Goal: Information Seeking & Learning: Find specific fact

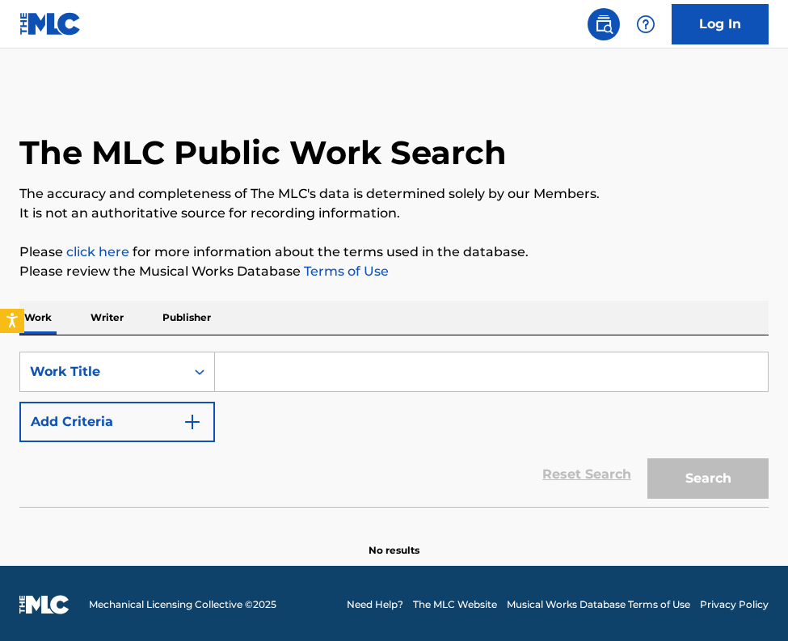
drag, startPoint x: 264, startPoint y: 372, endPoint x: 264, endPoint y: 363, distance: 8.9
click at [264, 371] on input "Search Form" at bounding box center [491, 372] width 553 height 39
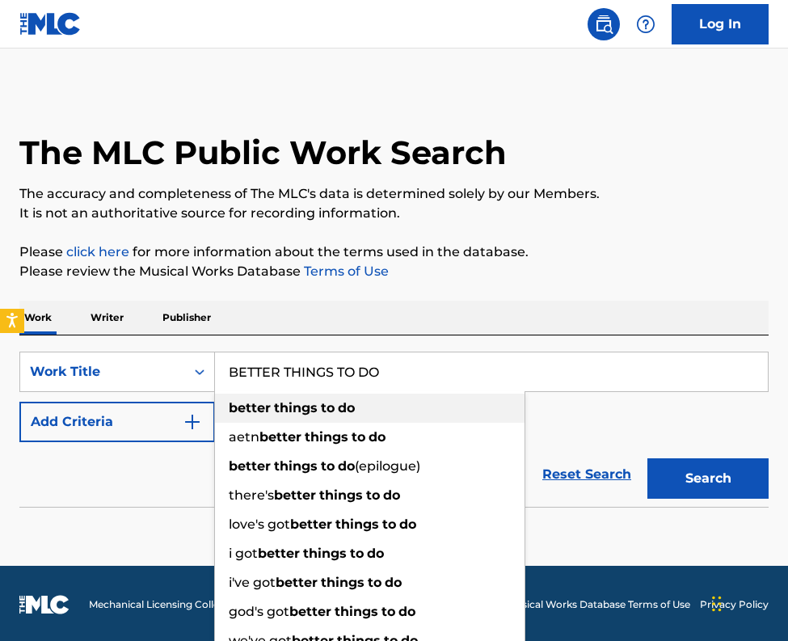
drag, startPoint x: 277, startPoint y: 407, endPoint x: 260, endPoint y: 411, distance: 17.5
click at [276, 406] on strong "things" at bounding box center [296, 407] width 44 height 15
type input "better things to do"
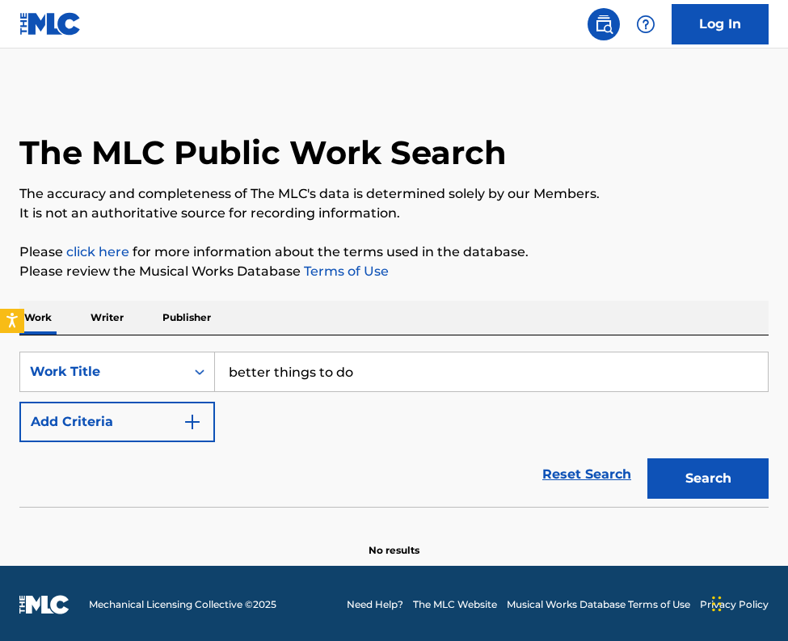
click at [193, 419] on img "Search Form" at bounding box center [192, 421] width 19 height 19
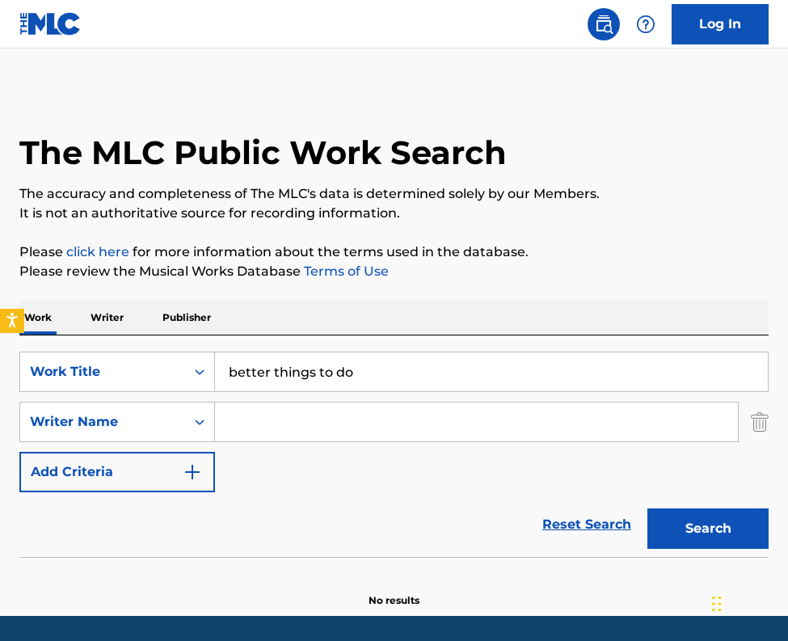
click at [239, 413] on input "Search Form" at bounding box center [476, 422] width 523 height 39
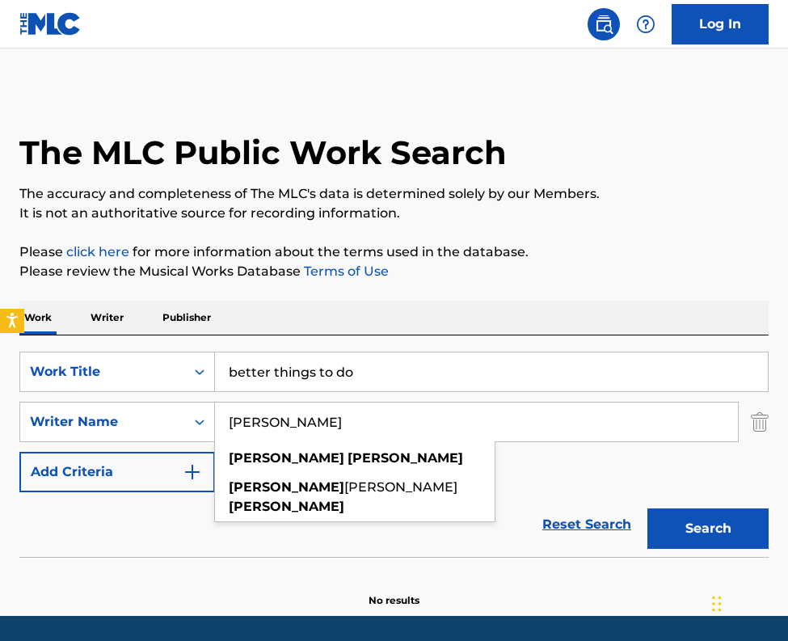
type input "TERRI CLARK"
click at [648, 509] on button "Search" at bounding box center [708, 529] width 121 height 40
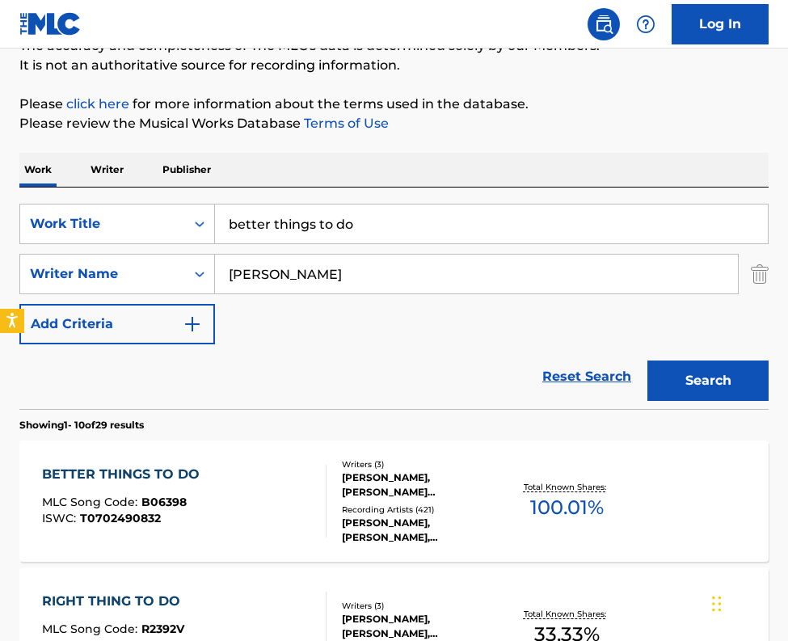
scroll to position [162, 0]
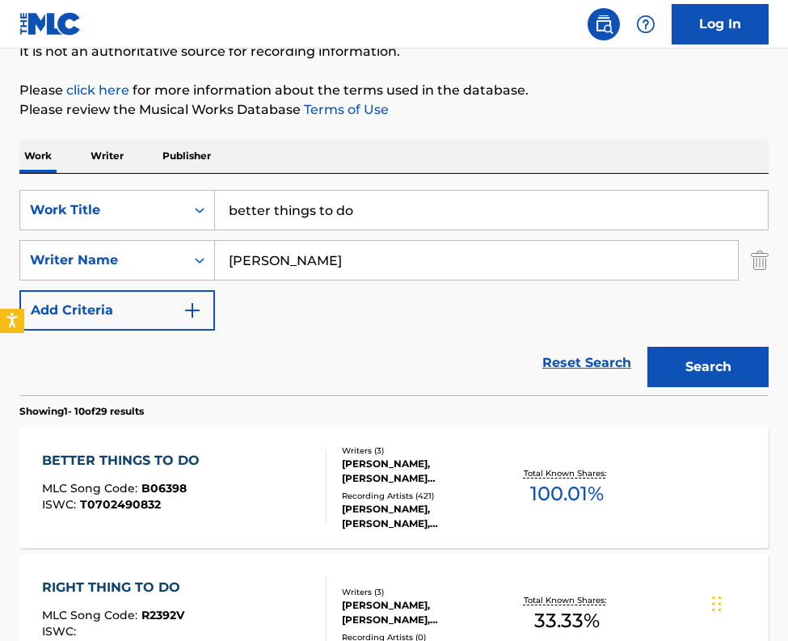
click at [388, 474] on div "TERRI CLARK, CHRISTOPHER WATERS DUNN, TOM C SHAPIRO" at bounding box center [423, 471] width 163 height 29
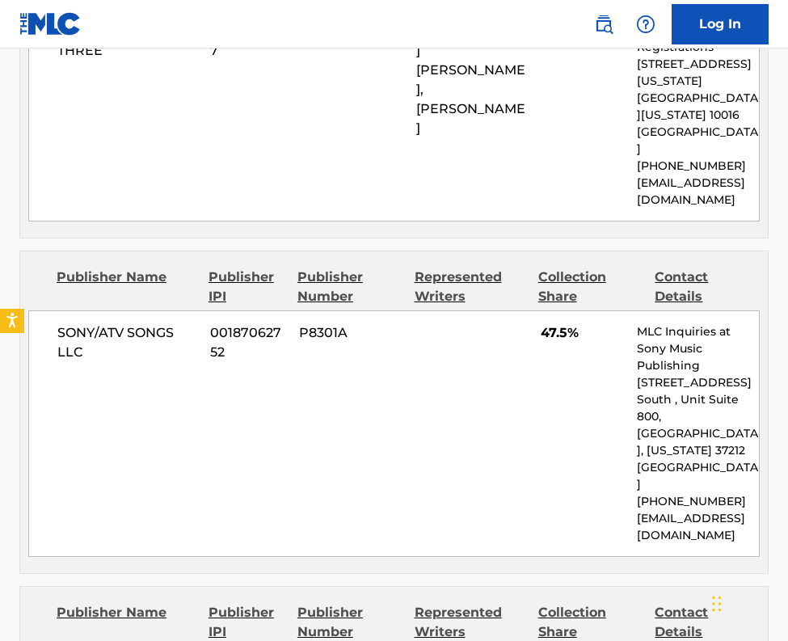
scroll to position [1132, 0]
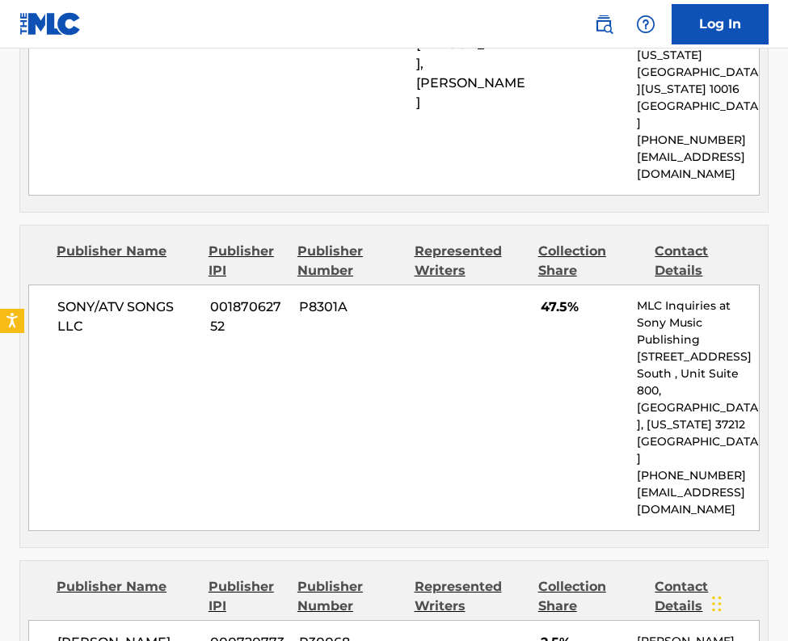
click at [86, 441] on div "SONY/ATV SONGS LLC 00187062752 P8301A 47.5% MLC Inquiries at Sony Music Publish…" at bounding box center [394, 408] width 732 height 247
click at [169, 382] on div "SONY/ATV SONGS LLC 00187062752 P8301A 47.5% MLC Inquiries at Sony Music Publish…" at bounding box center [394, 408] width 732 height 247
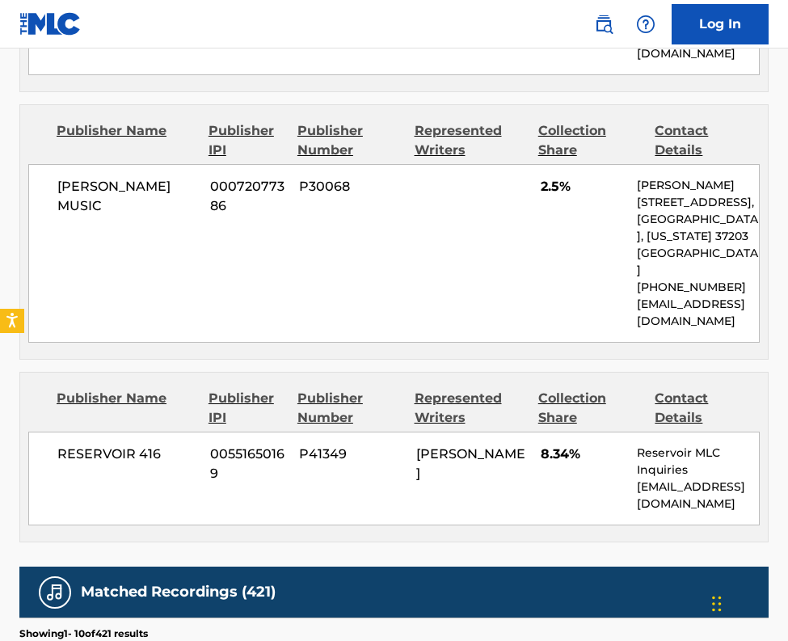
scroll to position [1617, 0]
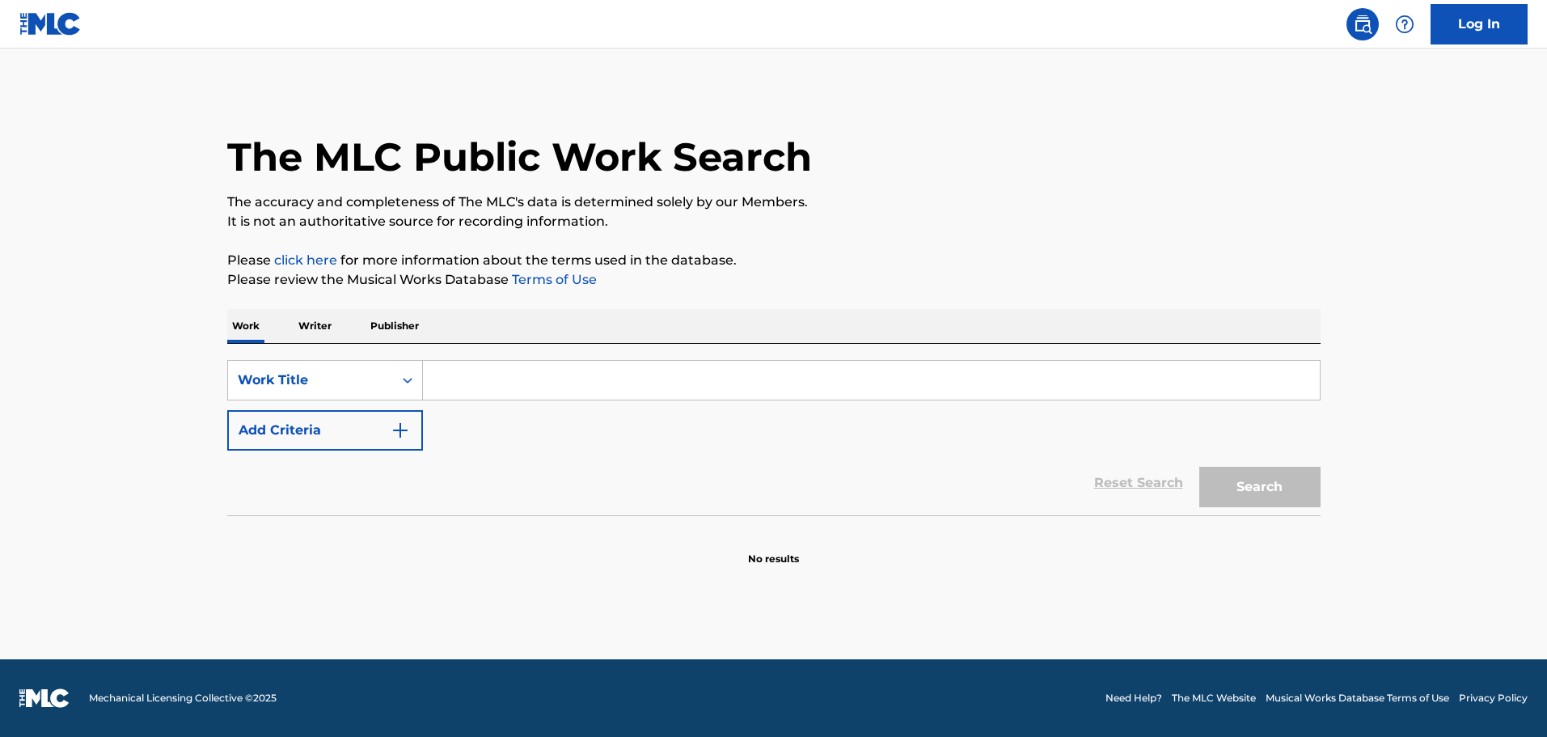
click at [497, 385] on input "Search Form" at bounding box center [871, 380] width 897 height 39
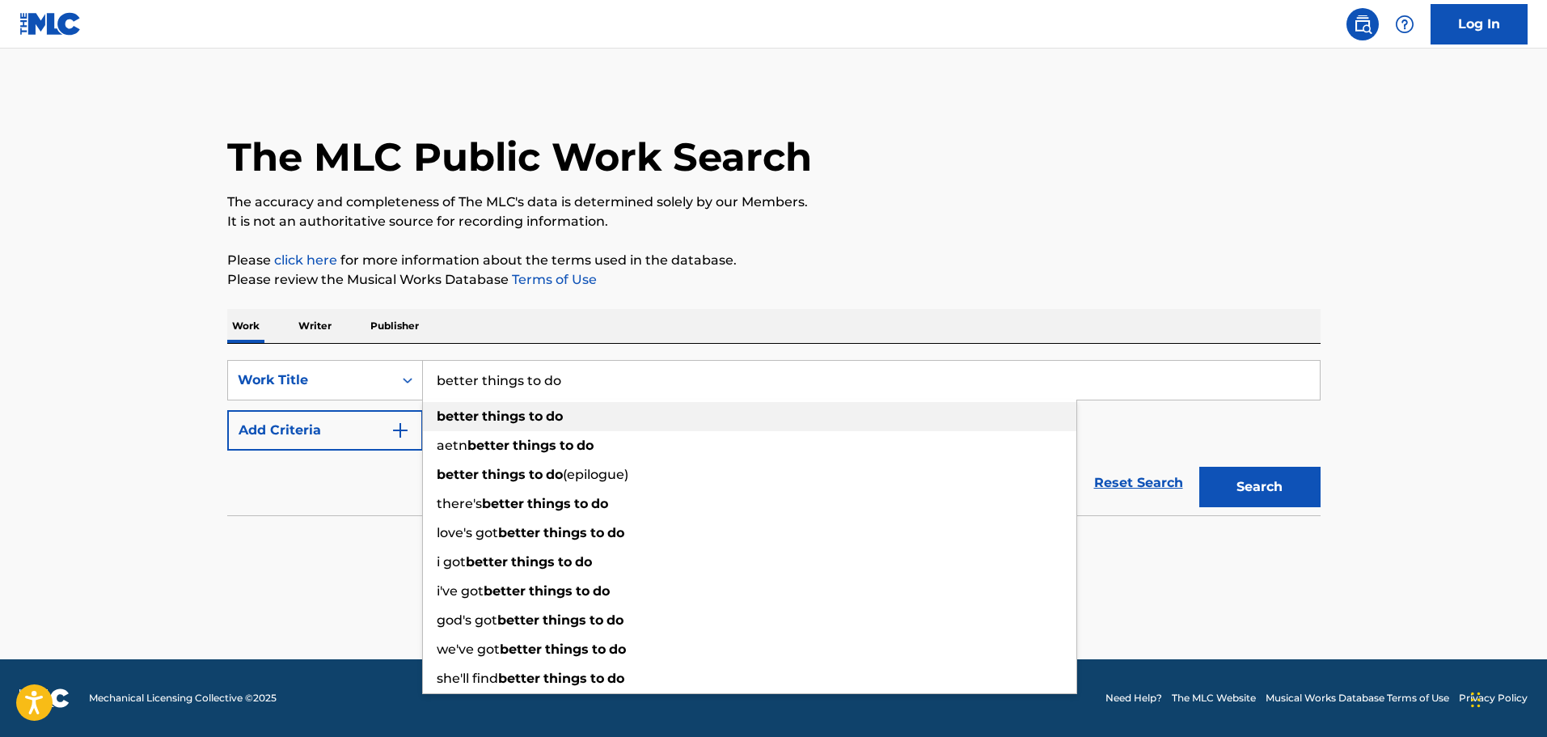
type input "better things to do"
drag, startPoint x: 540, startPoint y: 414, endPoint x: 464, endPoint y: 416, distance: 76.0
click at [539, 413] on strong "to" at bounding box center [536, 415] width 14 height 15
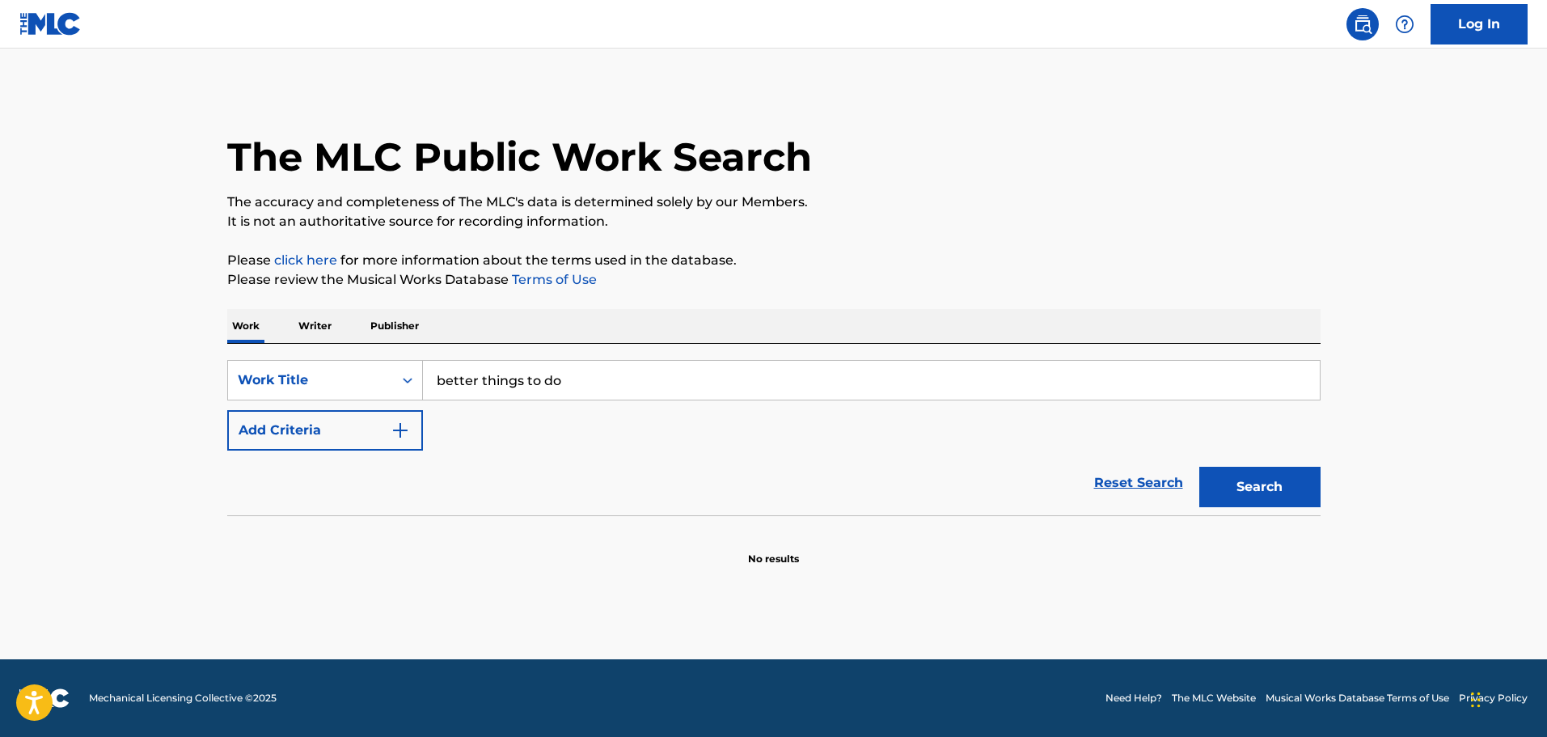
click at [411, 424] on button "Add Criteria" at bounding box center [325, 430] width 196 height 40
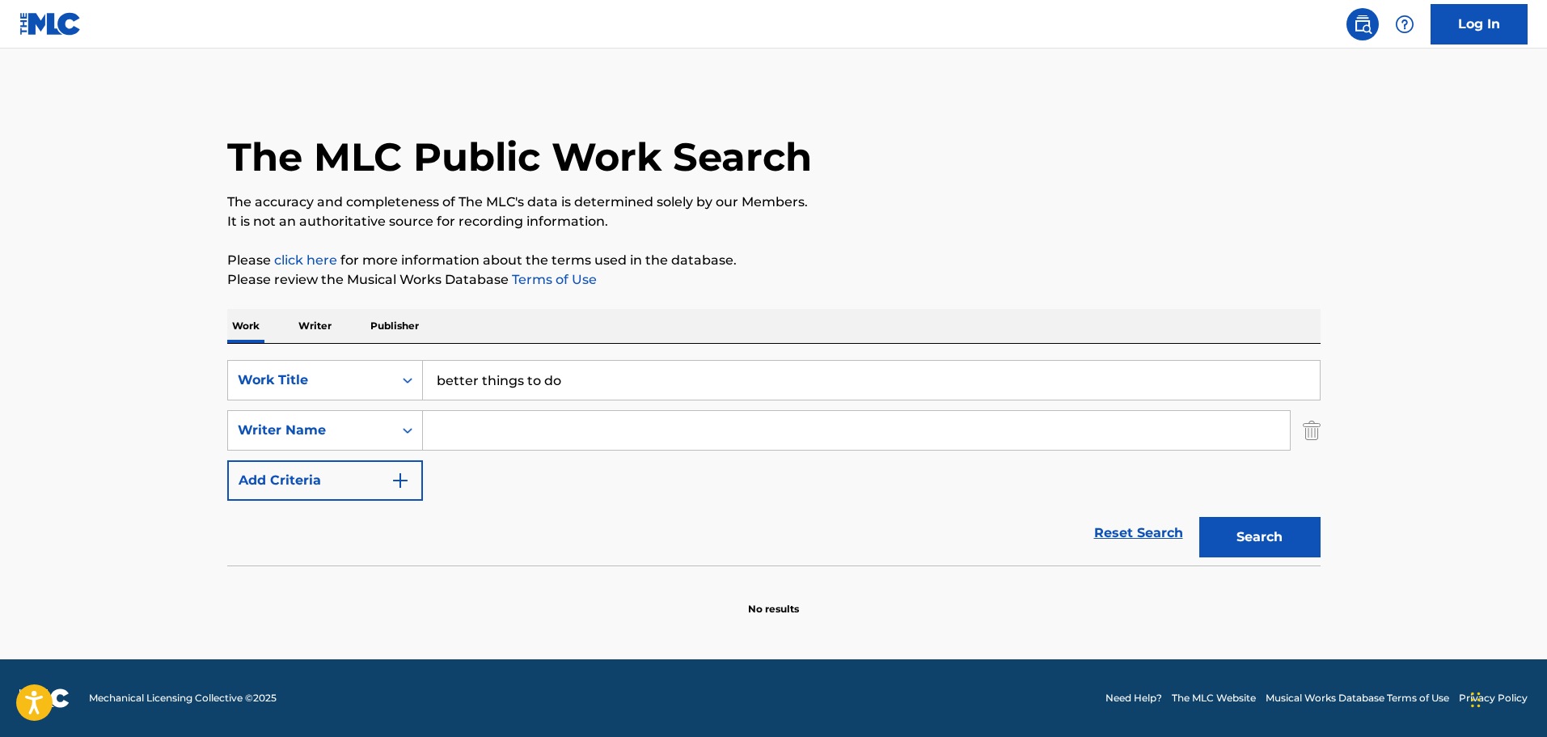
click at [454, 424] on input "Search Form" at bounding box center [856, 430] width 867 height 39
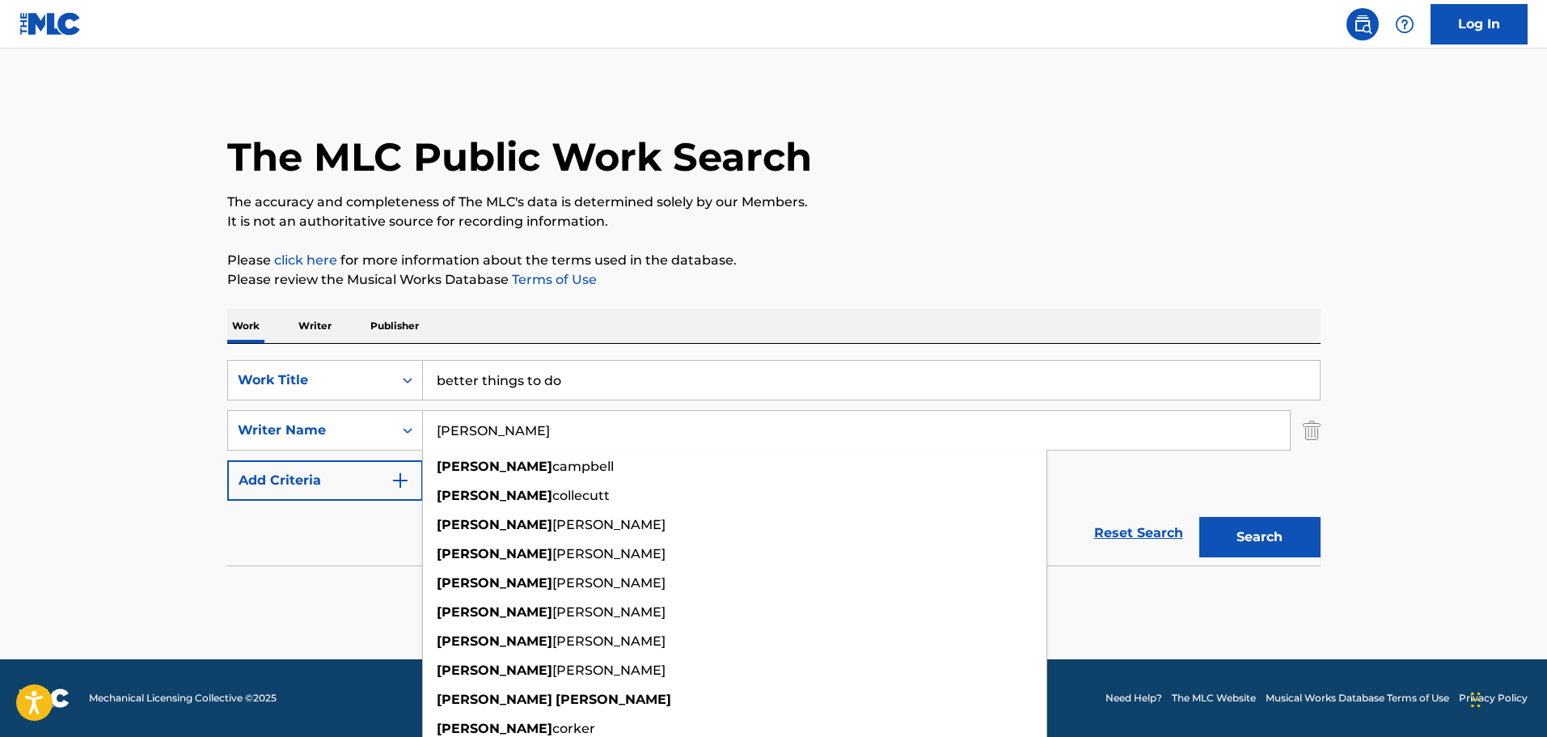
type input "terri clark"
click at [1199, 517] on button "Search" at bounding box center [1259, 537] width 121 height 40
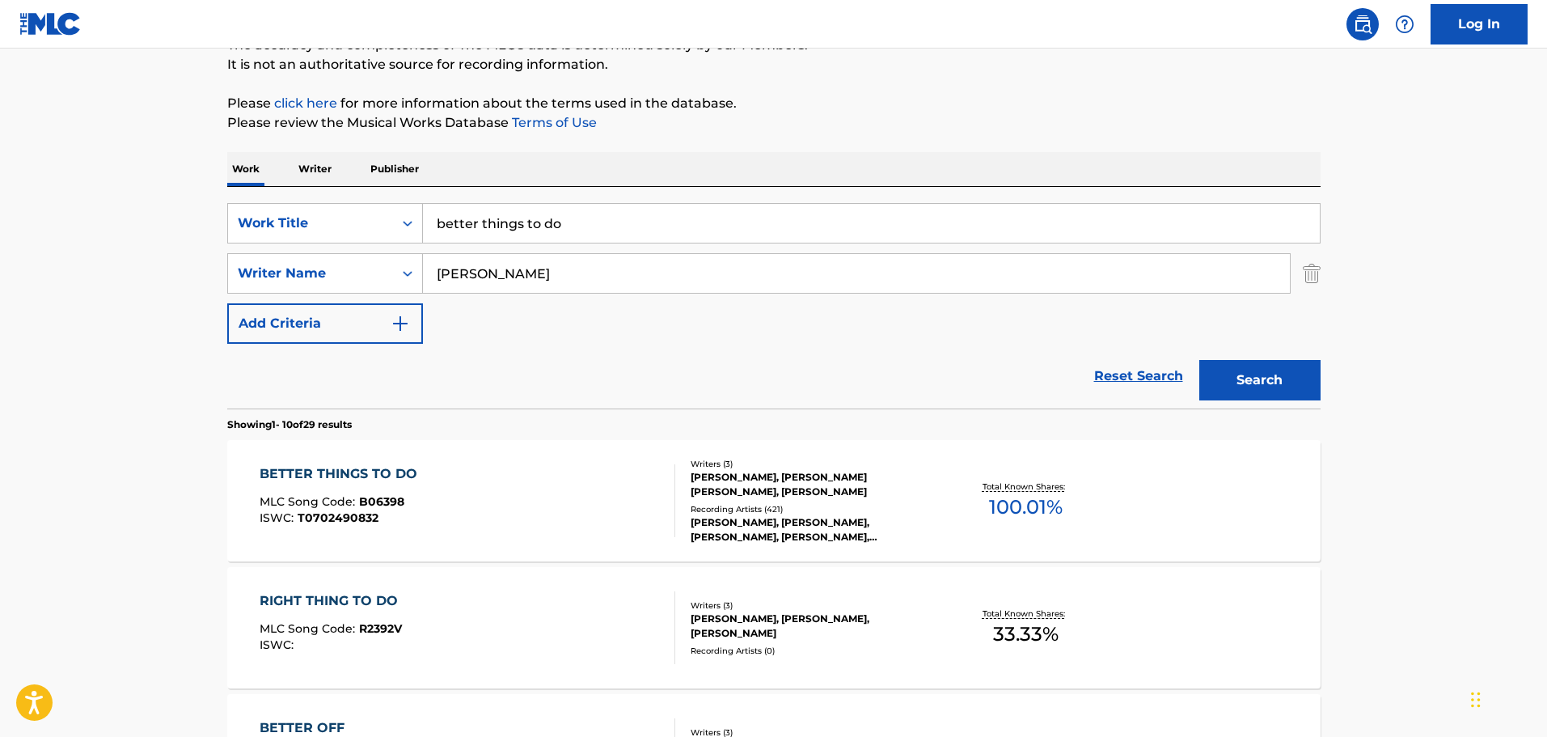
scroll to position [162, 0]
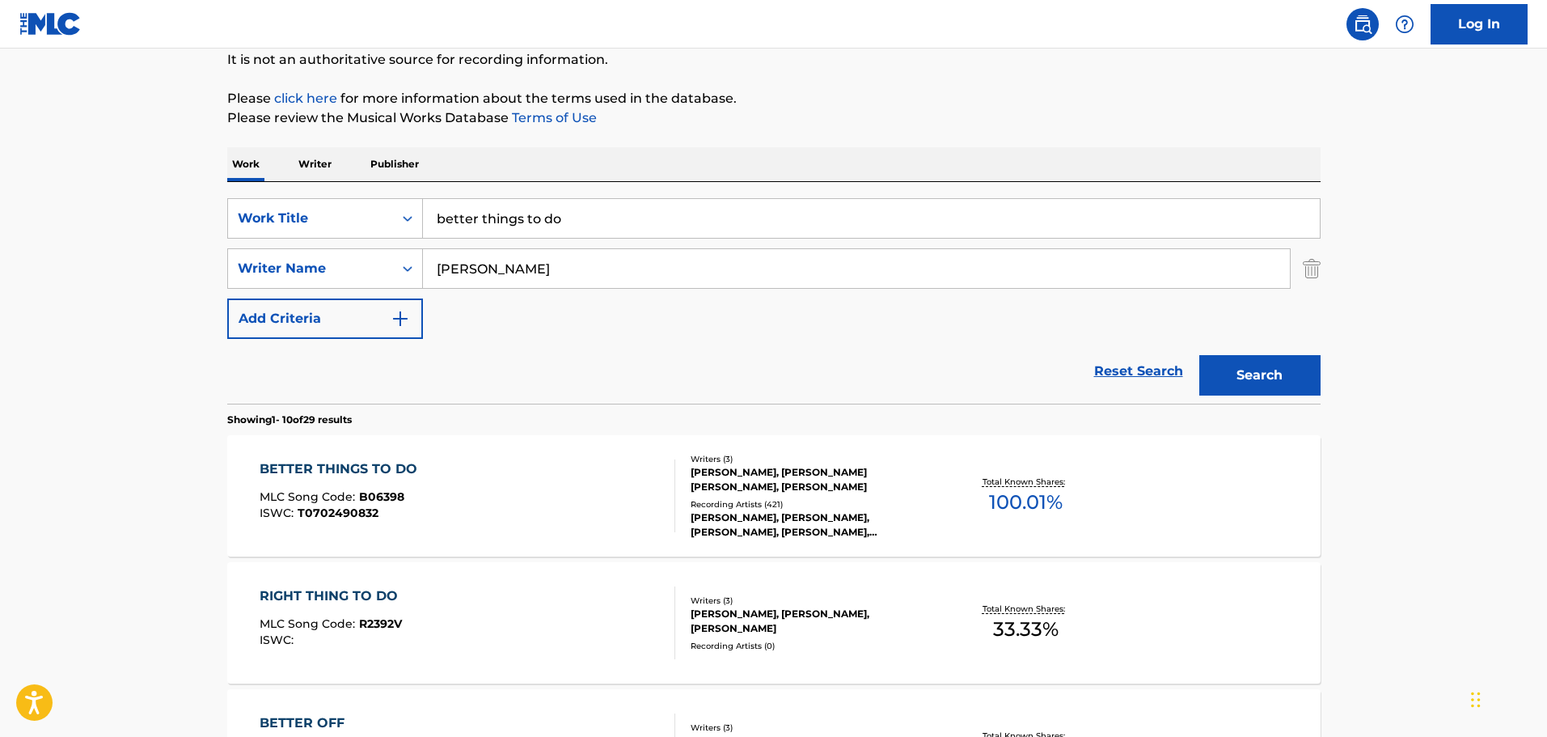
click at [745, 522] on div "TERRI CLARK, TERRI CLARK, TERRI CLARK, TERRI CLARK, TERRI CLARK" at bounding box center [812, 524] width 244 height 29
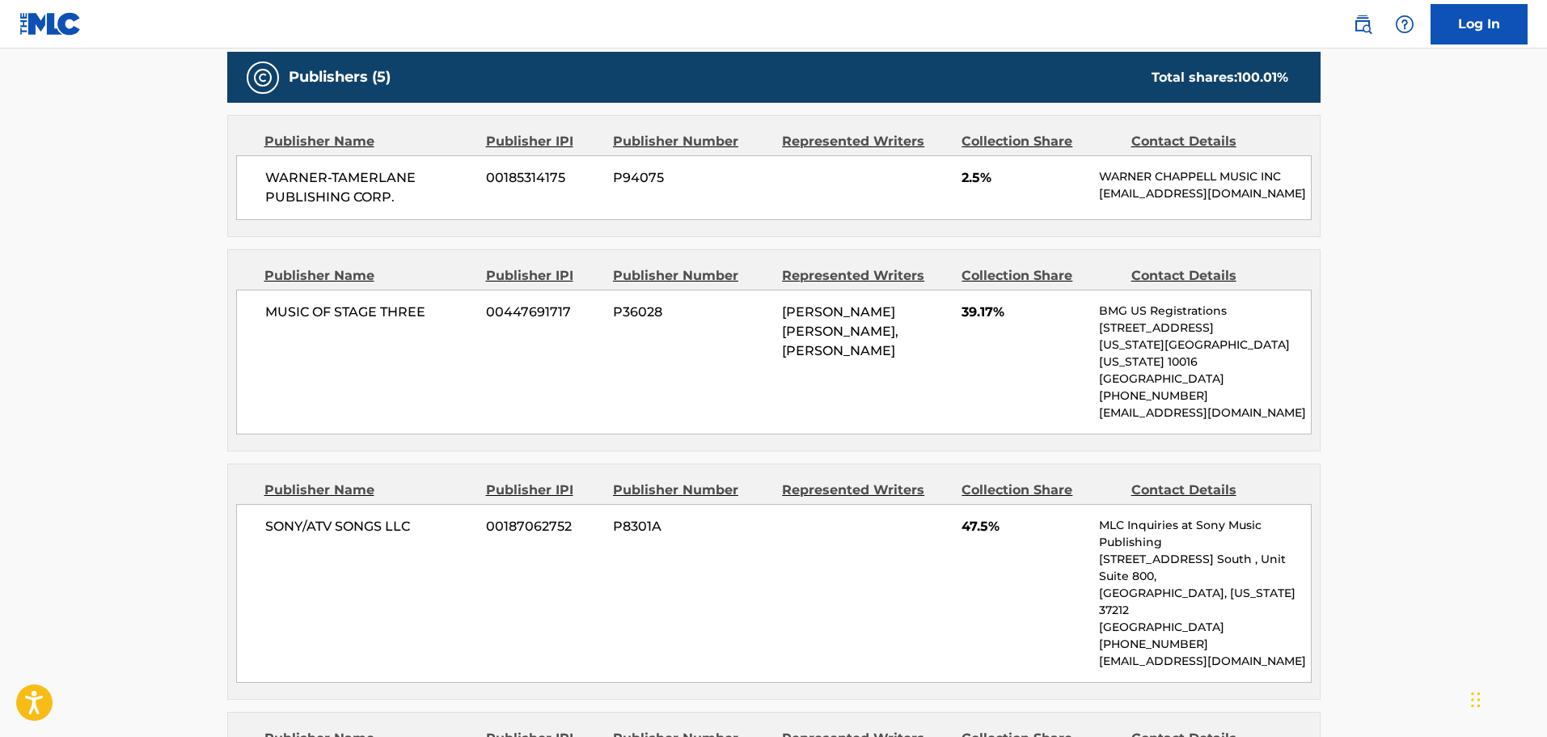
scroll to position [728, 0]
